Goal: Information Seeking & Learning: Stay updated

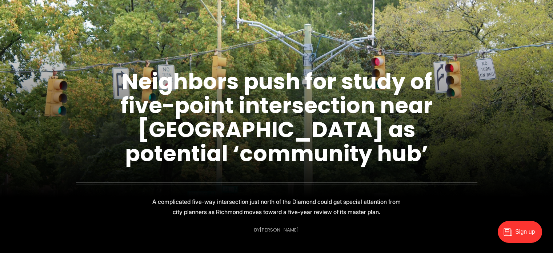
scroll to position [73, 0]
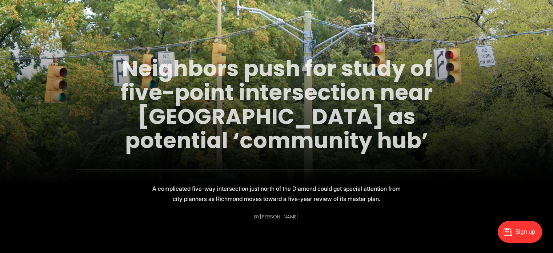
click at [353, 68] on link "Neighbors push for study of five-point intersection near [GEOGRAPHIC_DATA] as p…" at bounding box center [277, 104] width 312 height 103
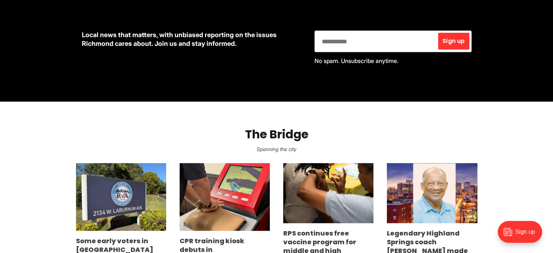
scroll to position [400, 0]
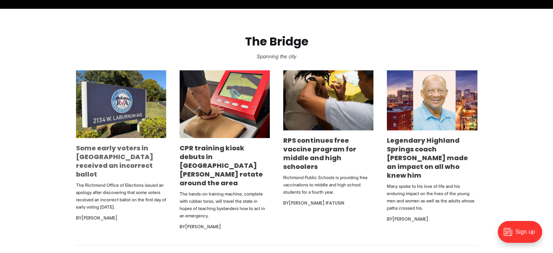
click at [117, 148] on link "Some early voters in [GEOGRAPHIC_DATA] received an incorrect ballot" at bounding box center [115, 160] width 78 height 35
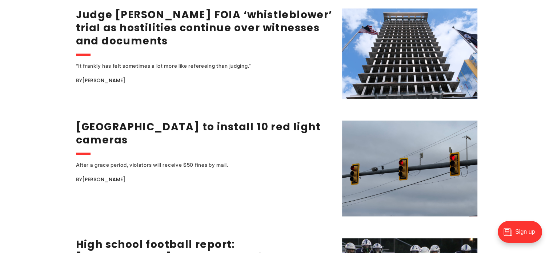
scroll to position [1092, 0]
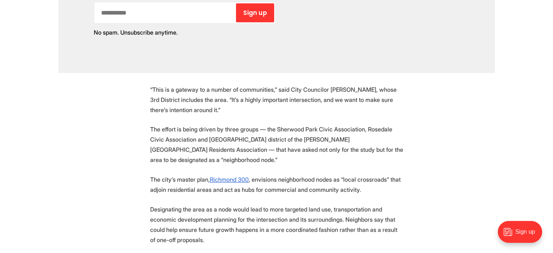
scroll to position [837, 0]
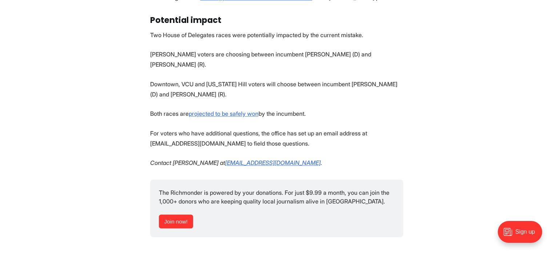
scroll to position [873, 0]
